Goal: Transaction & Acquisition: Purchase product/service

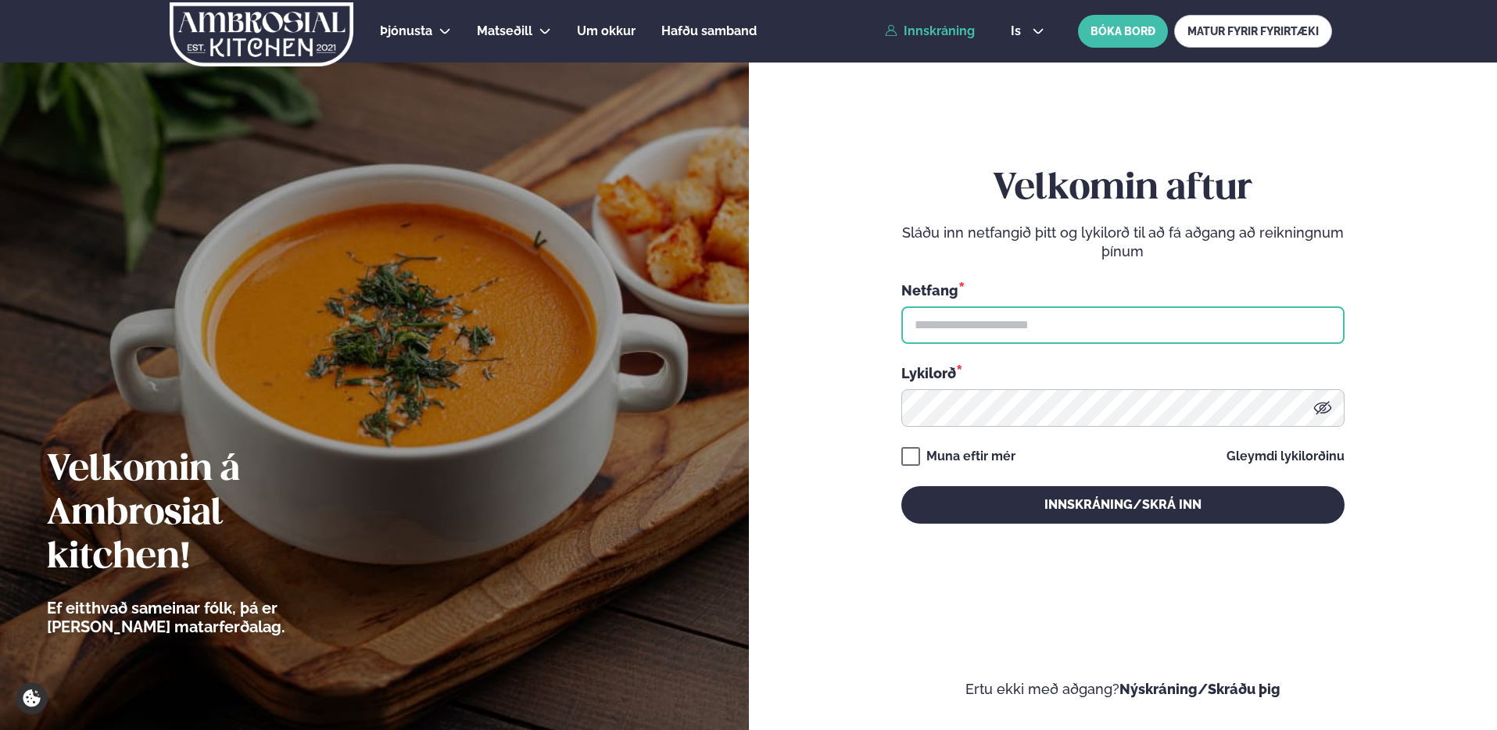
drag, startPoint x: 0, startPoint y: 0, endPoint x: 1022, endPoint y: 340, distance: 1076.6
click at [1022, 340] on input "text" at bounding box center [1122, 325] width 443 height 38
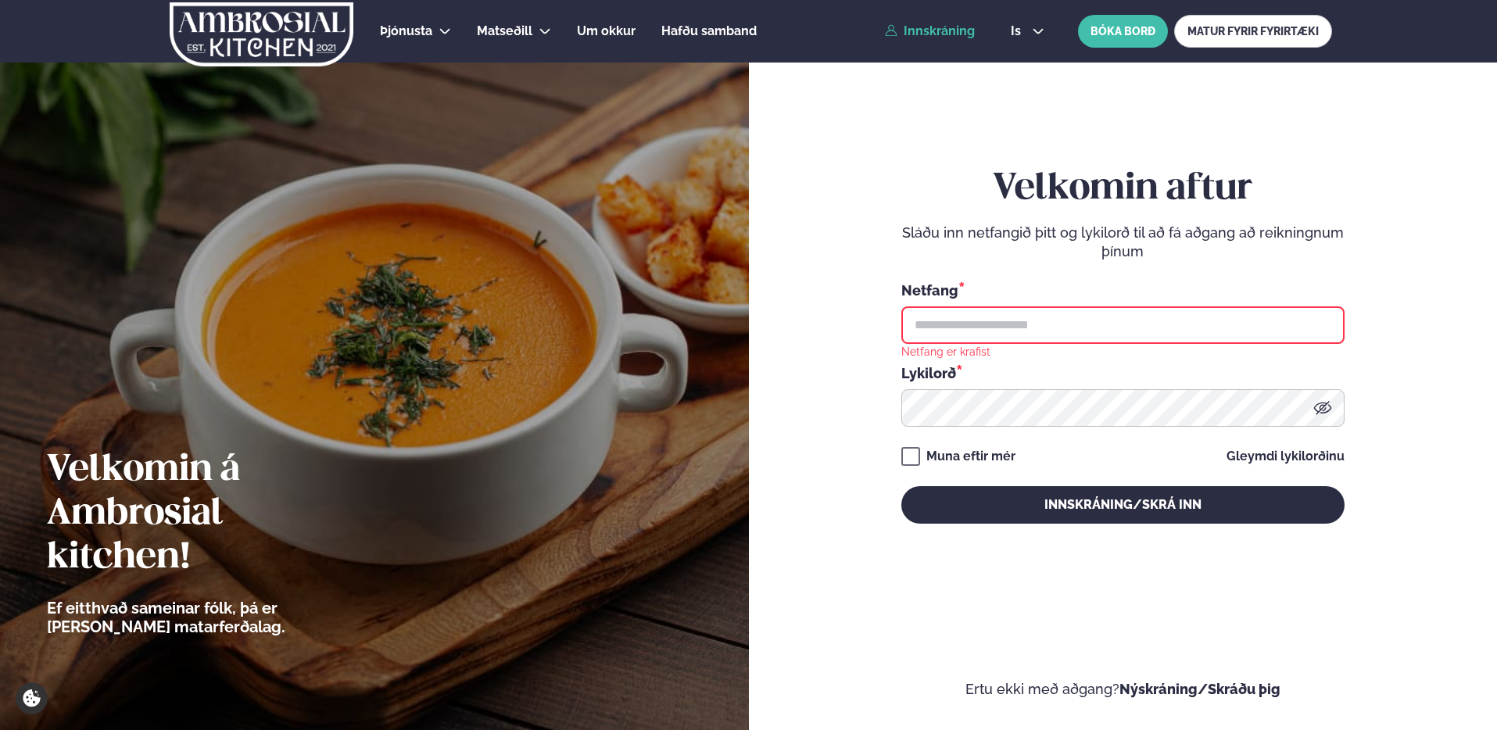
type input "**********"
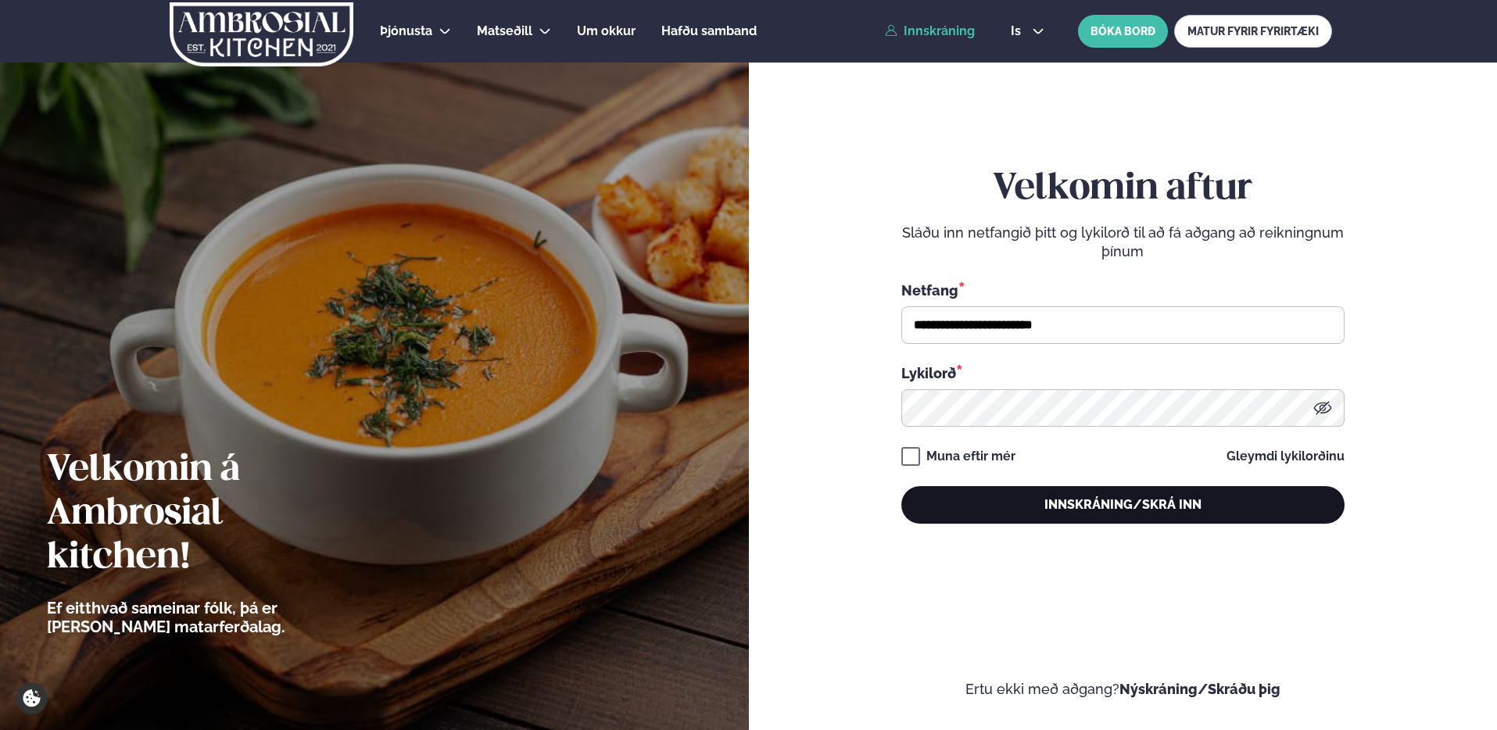
click at [1058, 506] on button "Innskráning/Skrá inn" at bounding box center [1122, 505] width 443 height 38
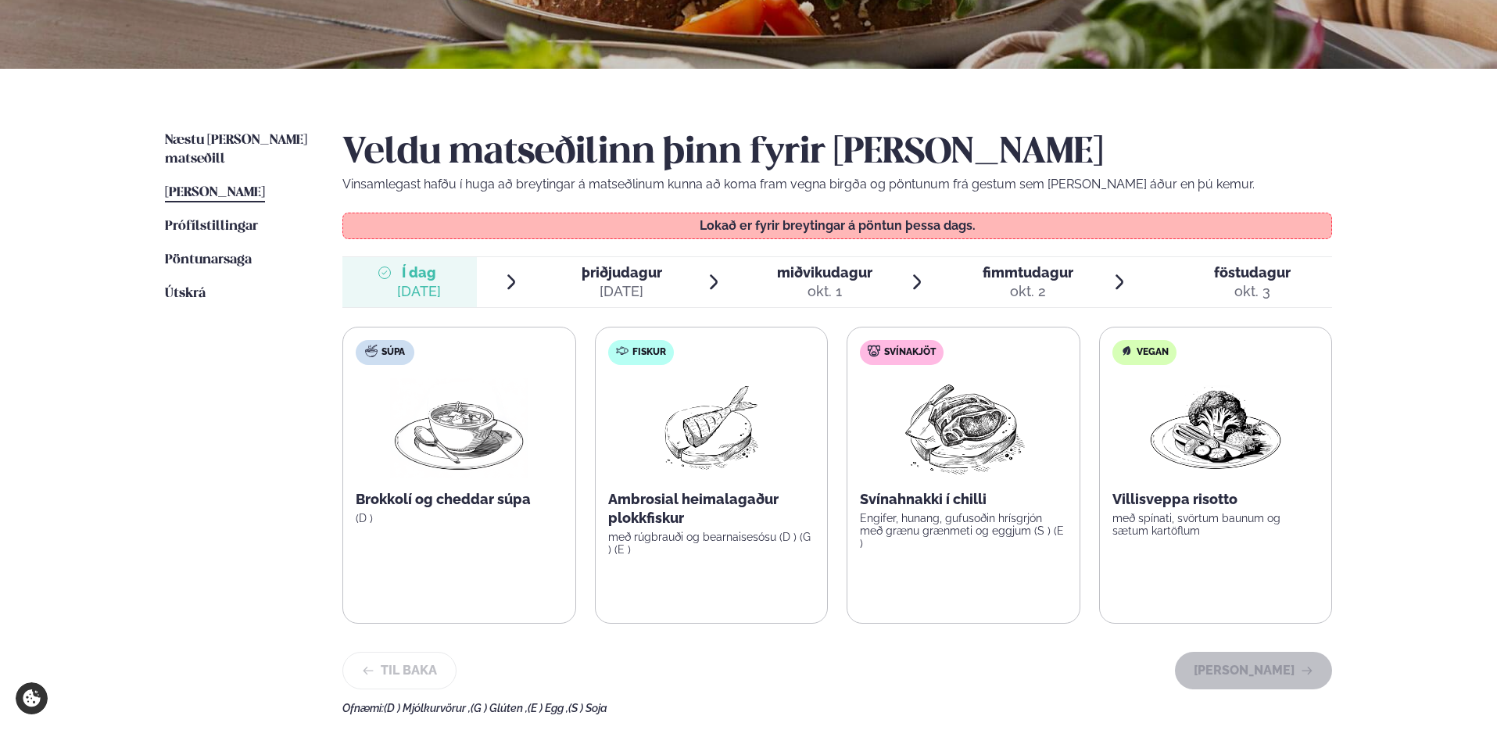
scroll to position [315, 0]
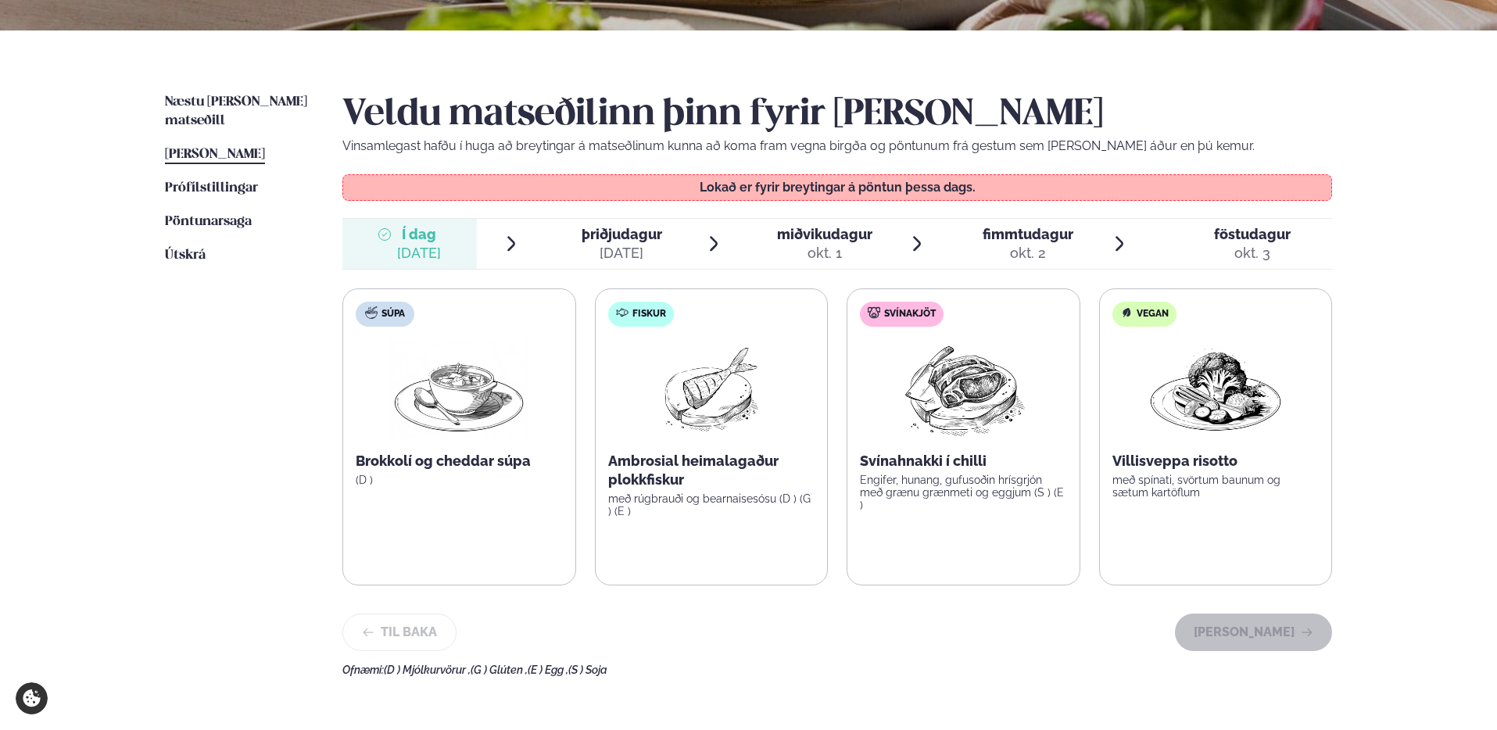
click at [596, 236] on span "þriðjudagur" at bounding box center [621, 234] width 81 height 16
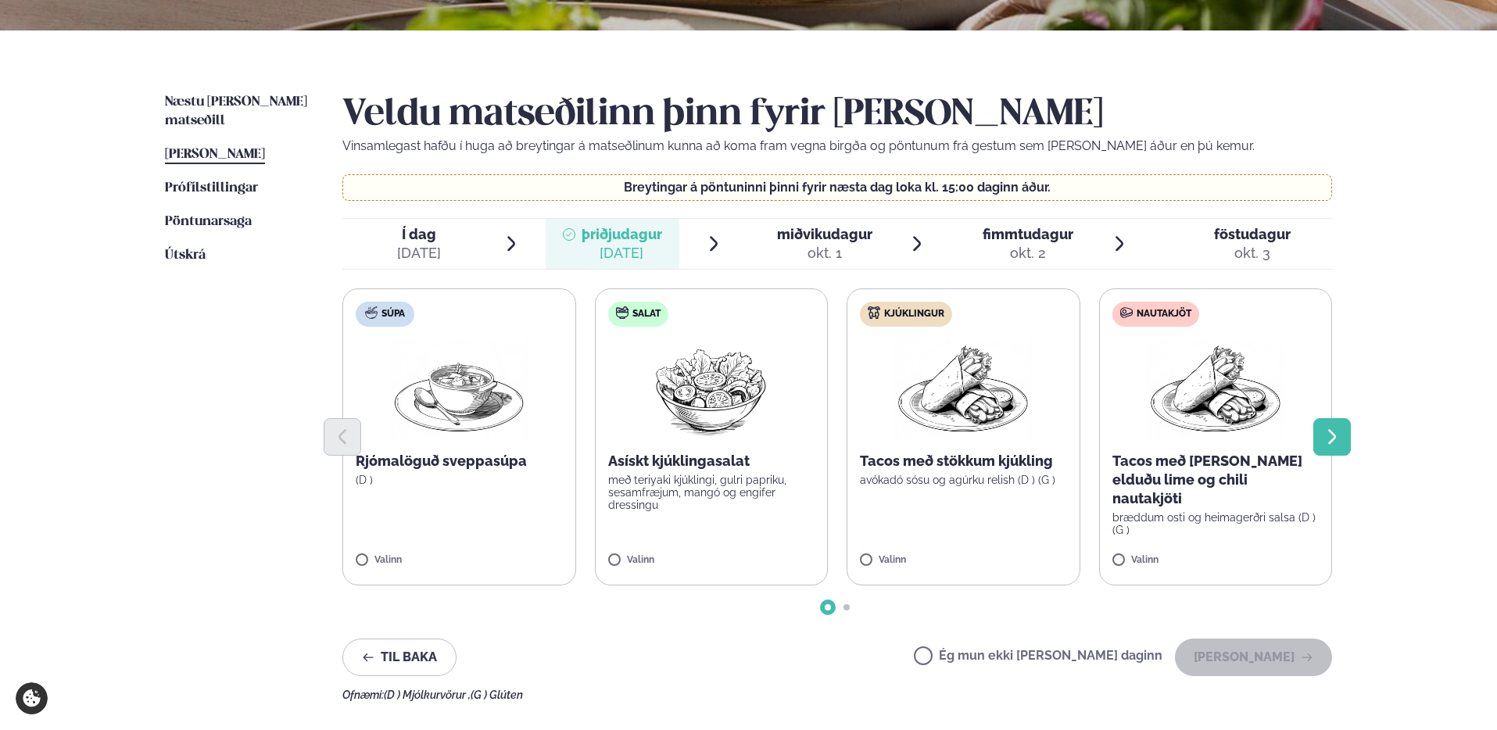
click at [1337, 423] on button "Next slide" at bounding box center [1332, 437] width 38 height 38
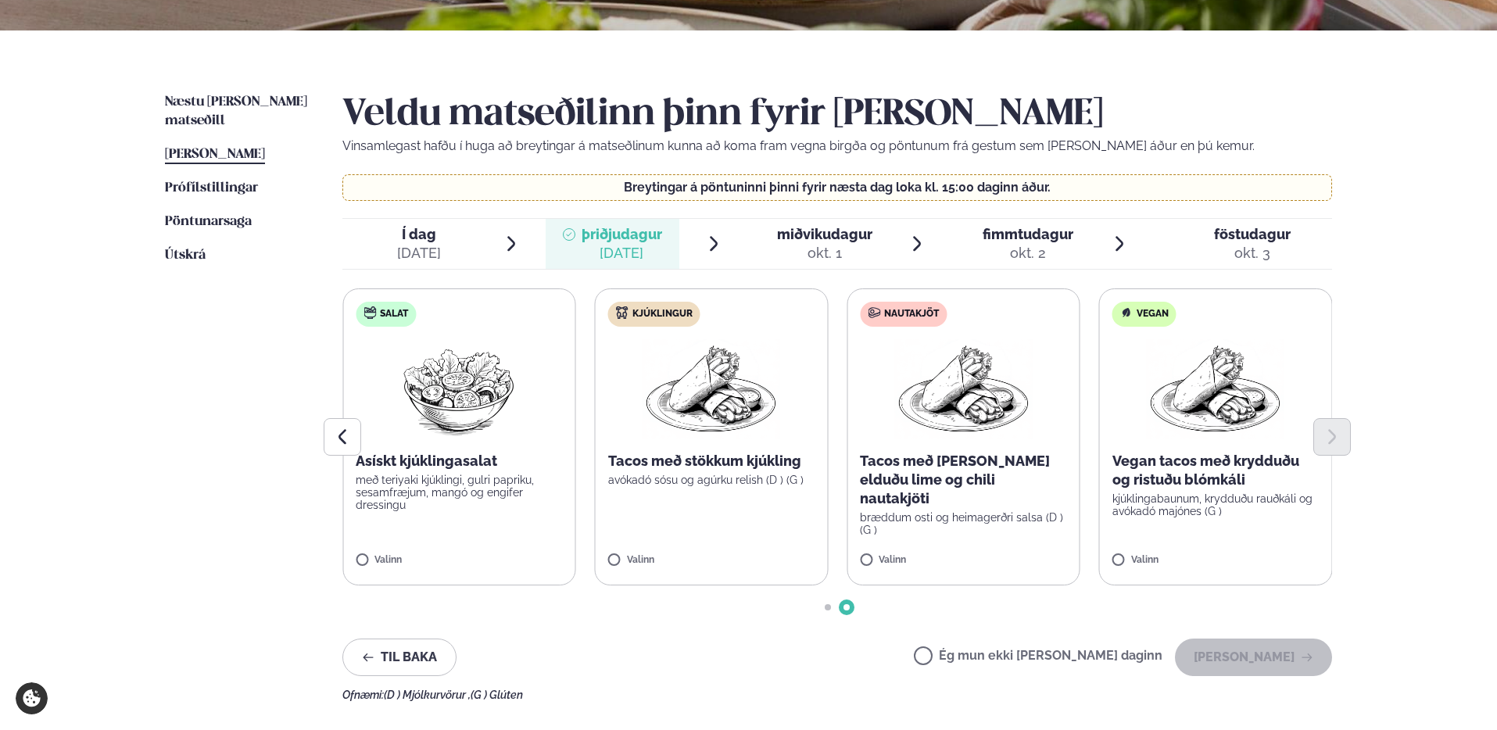
click at [706, 471] on div "Tacos með stökkum kjúkling avókadó sósu og agúrku relish (D ) (G )" at bounding box center [711, 469] width 207 height 34
click at [687, 432] on div at bounding box center [836, 437] width 989 height 38
click at [733, 442] on div at bounding box center [836, 437] width 989 height 38
click at [714, 500] on label "Kjúklingur Tacos með stökkum kjúkling avókadó sósu og agúrku relish (D ) (G ) V…" at bounding box center [712, 436] width 234 height 297
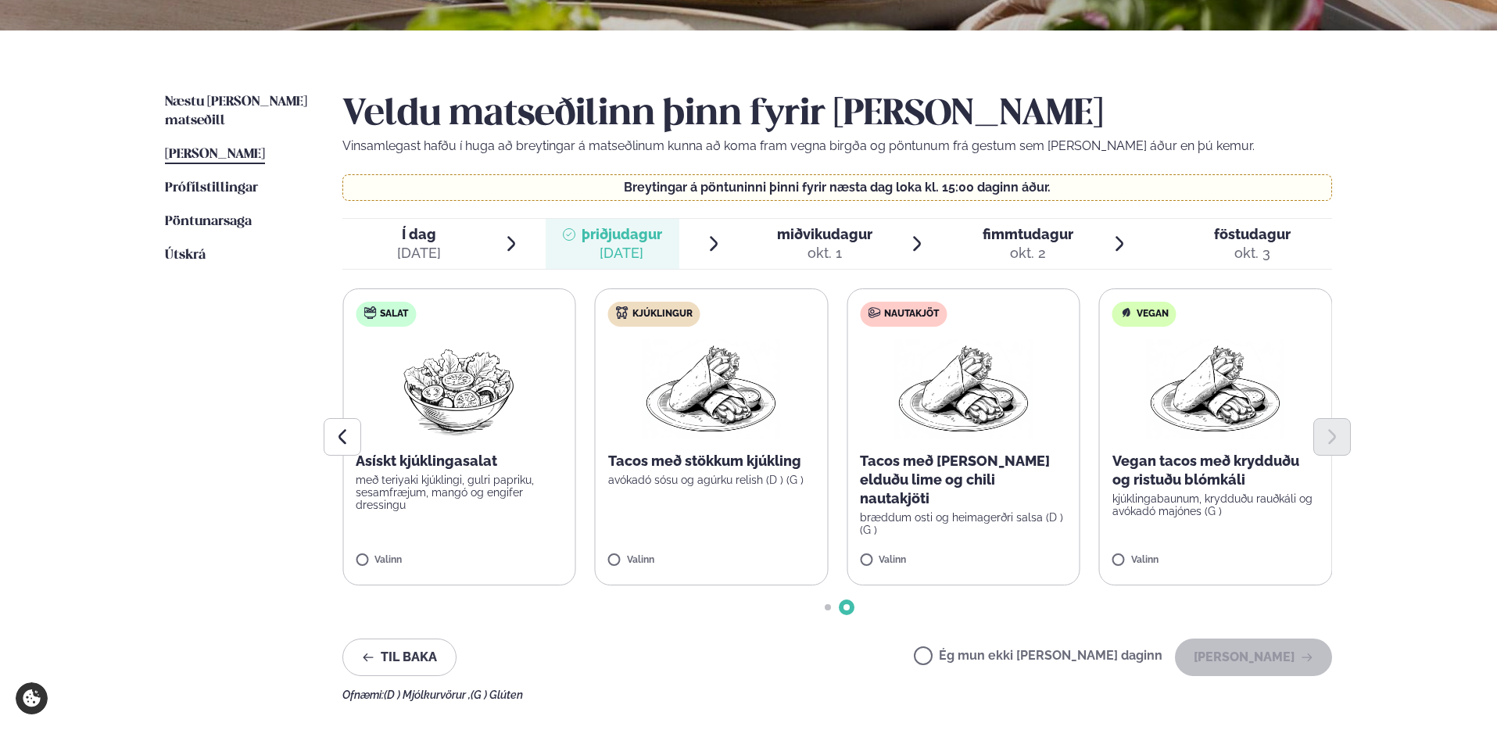
click at [703, 535] on label "Kjúklingur Tacos með stökkum kjúkling avókadó sósu og agúrku relish (D ) (G ) V…" at bounding box center [712, 436] width 234 height 297
click at [703, 535] on label "Kjúklingur Tacos með stökkum kjúkling avókadó sósu og agúrku relish (D ) (G ) 1" at bounding box center [712, 436] width 234 height 297
click at [778, 628] on div "Veldu matseðilinn þinn fyrir [PERSON_NAME] Vinsamlegast hafðu í huga að breytin…" at bounding box center [836, 397] width 989 height 608
click at [1264, 664] on button "[PERSON_NAME]" at bounding box center [1253, 658] width 157 height 38
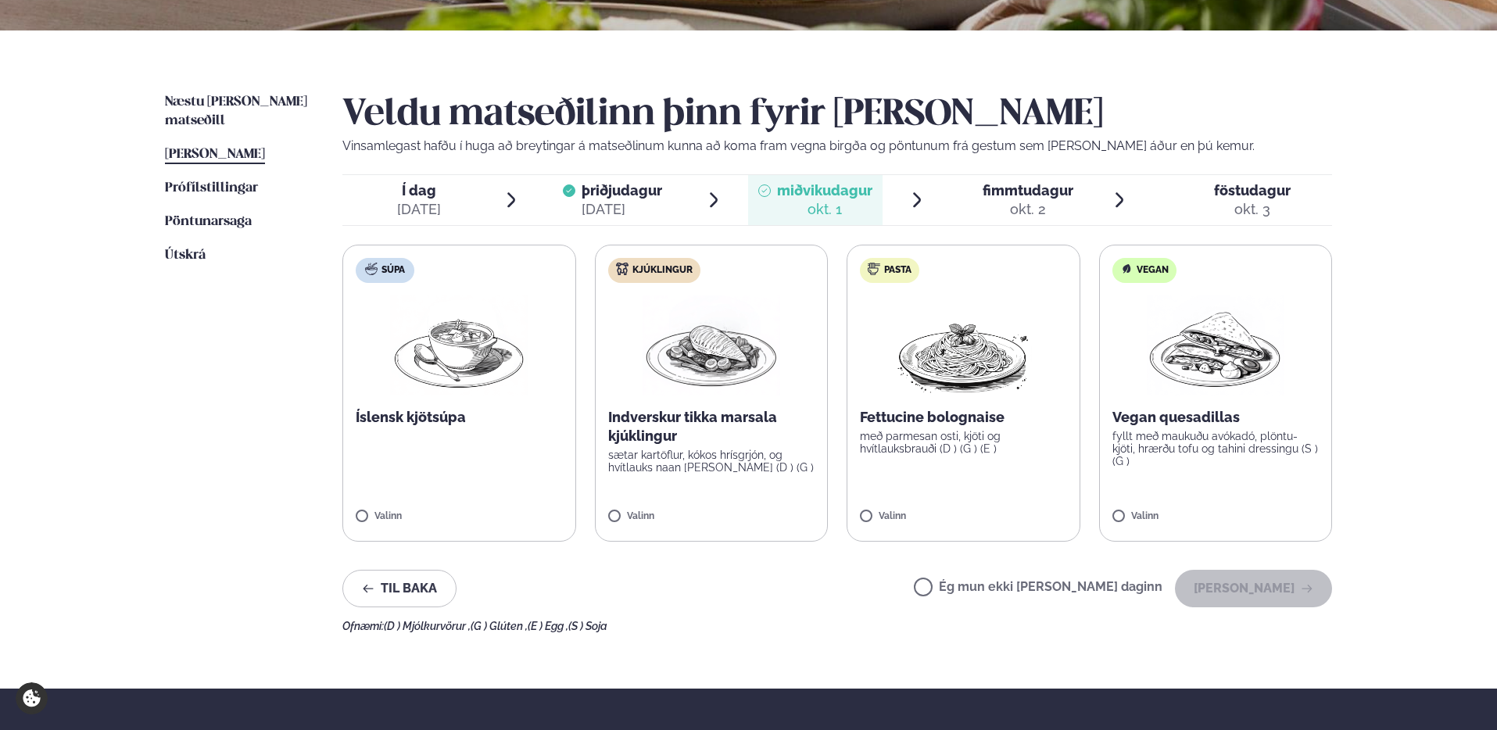
click at [717, 438] on p "Indverskur tikka marsala kjúklingur" at bounding box center [711, 427] width 207 height 38
click at [1306, 592] on icon "button" at bounding box center [1307, 588] width 13 height 13
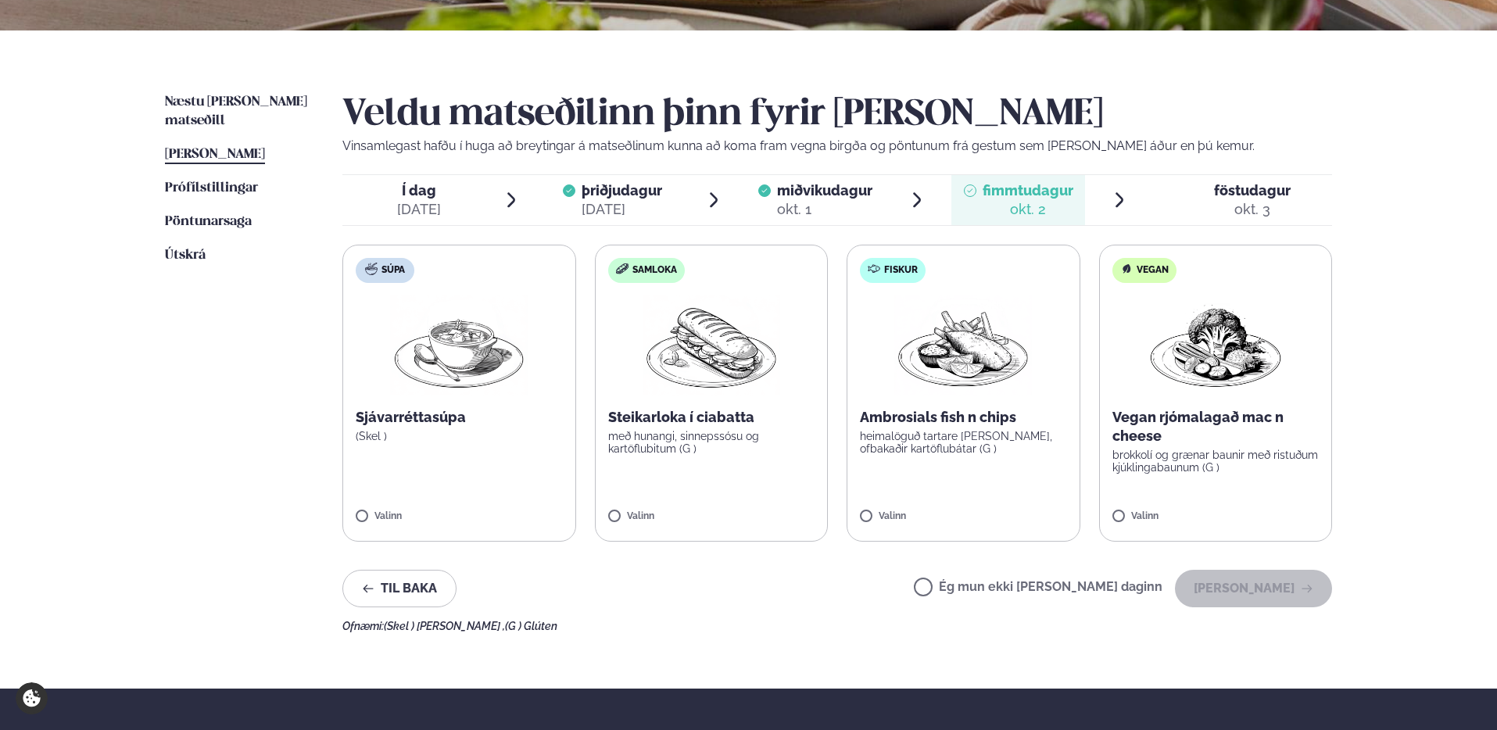
click at [975, 447] on p "heimalöguð tartare [PERSON_NAME], ofbakaðir kartöflubátar (G )" at bounding box center [963, 442] width 207 height 25
click at [1254, 595] on button "[PERSON_NAME]" at bounding box center [1253, 589] width 157 height 38
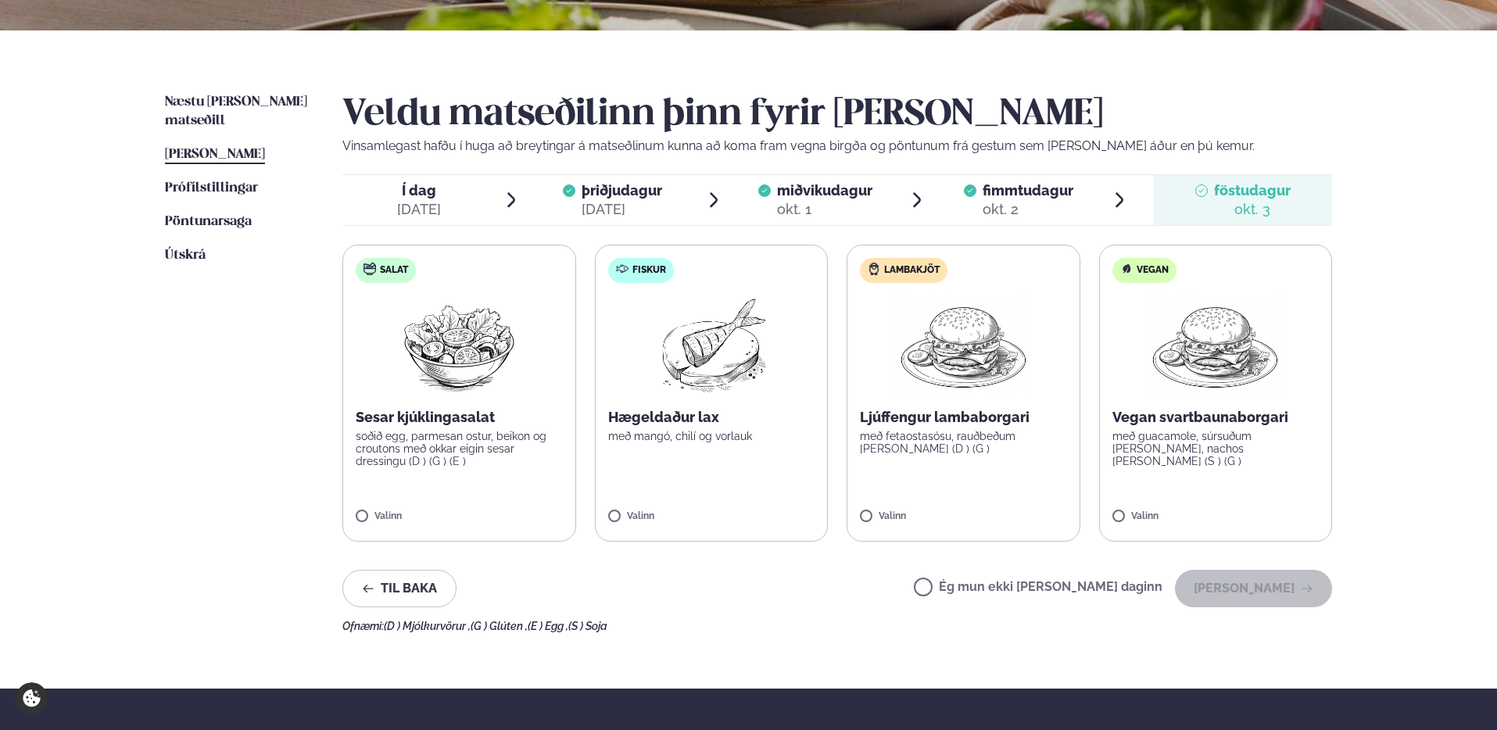
click at [726, 357] on img at bounding box center [711, 345] width 138 height 100
click at [1263, 603] on button "[PERSON_NAME]" at bounding box center [1253, 589] width 157 height 38
